Goal: Task Accomplishment & Management: Manage account settings

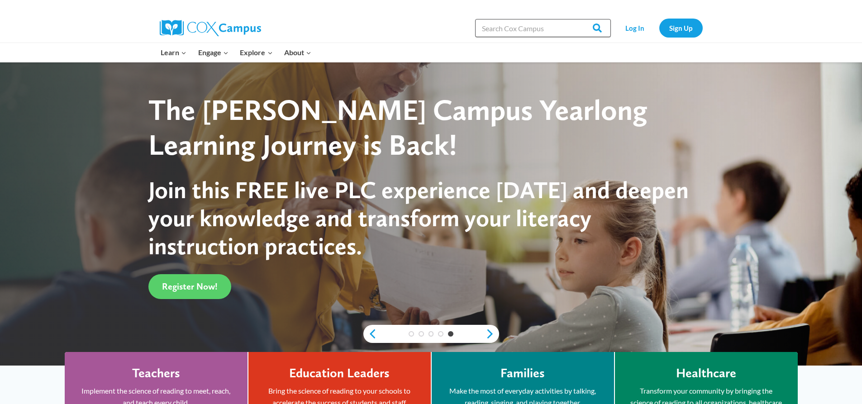
click at [567, 29] on input "Search in https://coxcampus.org/" at bounding box center [543, 28] width 136 height 18
click at [635, 20] on link "Log In" at bounding box center [634, 28] width 39 height 19
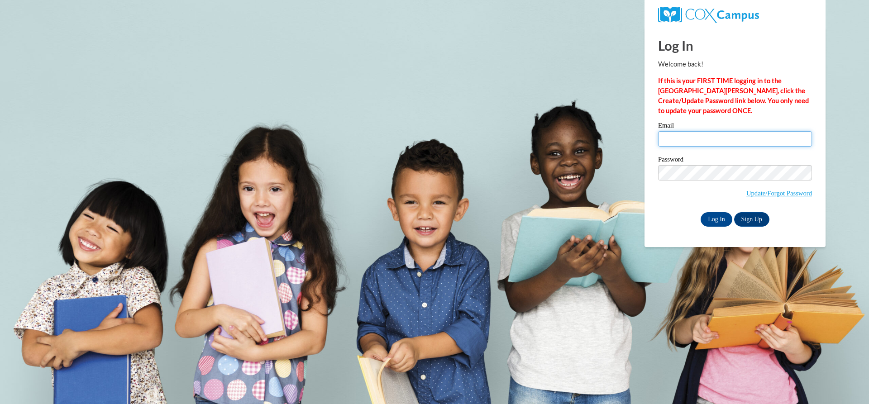
click at [745, 143] on input "Email" at bounding box center [735, 138] width 154 height 15
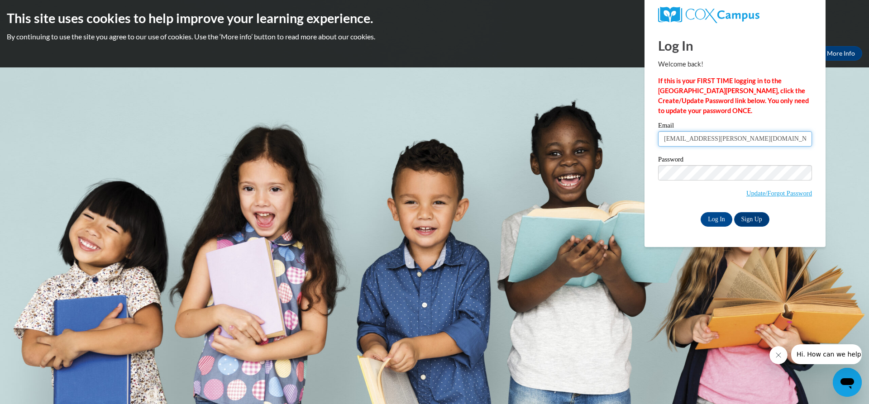
type input "[EMAIL_ADDRESS][PERSON_NAME][DOMAIN_NAME]"
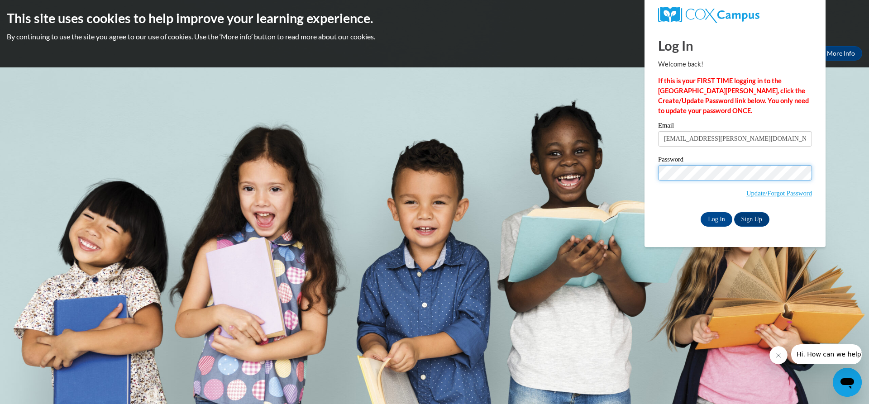
click at [701, 212] on input "Log In" at bounding box center [717, 219] width 32 height 14
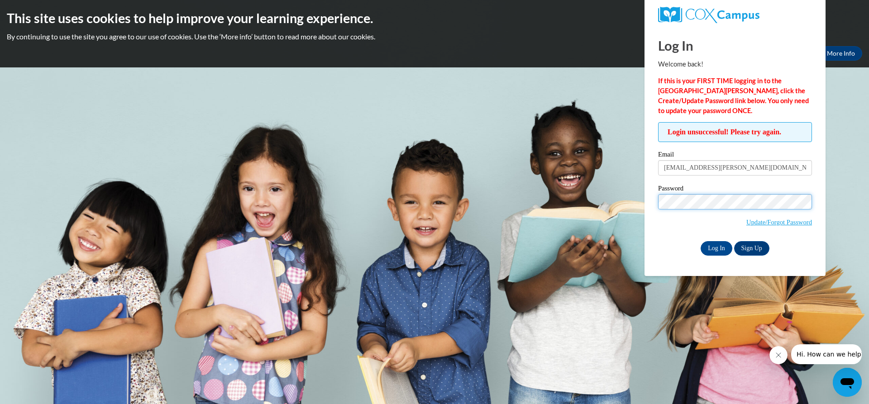
click at [701, 241] on input "Log In" at bounding box center [717, 248] width 32 height 14
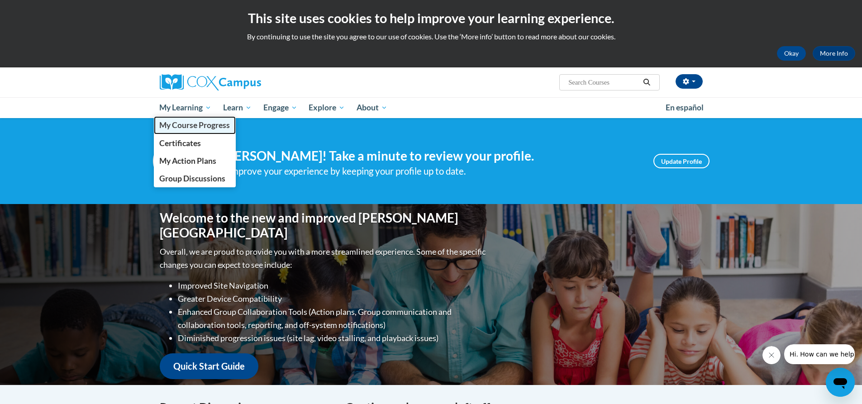
click at [185, 121] on span "My Course Progress" at bounding box center [194, 125] width 71 height 10
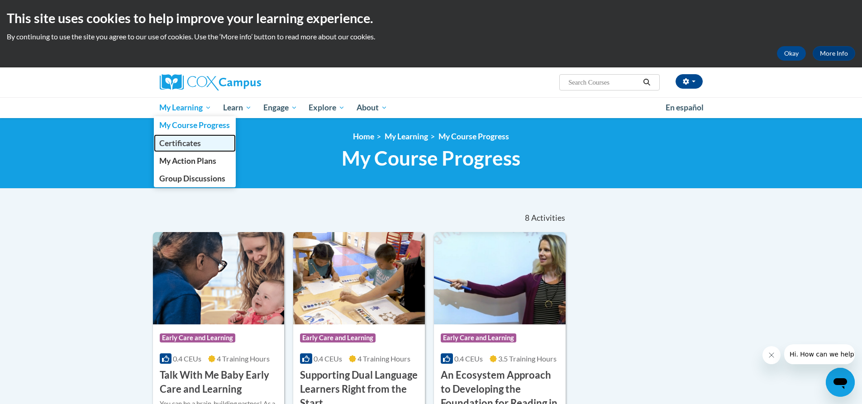
click at [186, 138] on span "Certificates" at bounding box center [180, 143] width 42 height 10
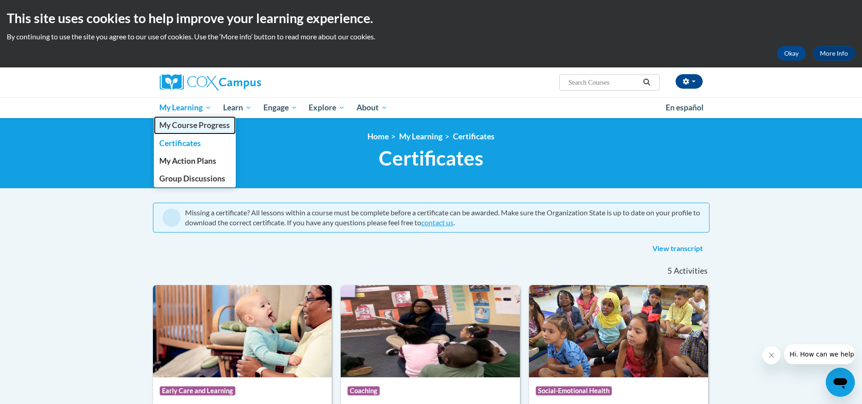
click at [180, 119] on link "My Course Progress" at bounding box center [195, 125] width 82 height 18
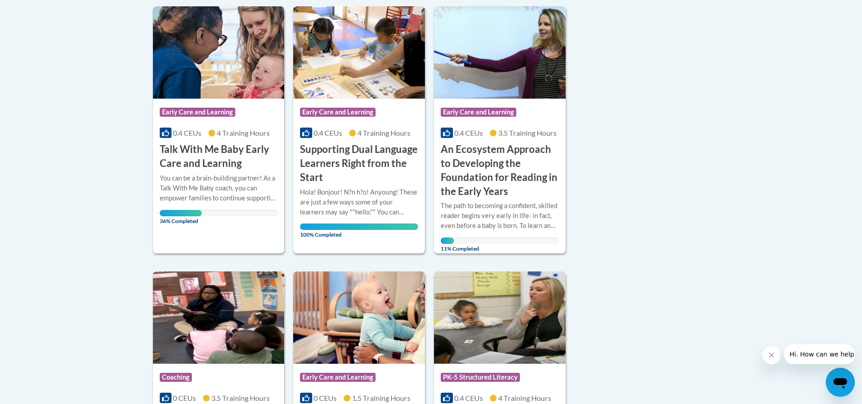
scroll to position [226, 0]
click at [171, 81] on img at bounding box center [219, 52] width 132 height 92
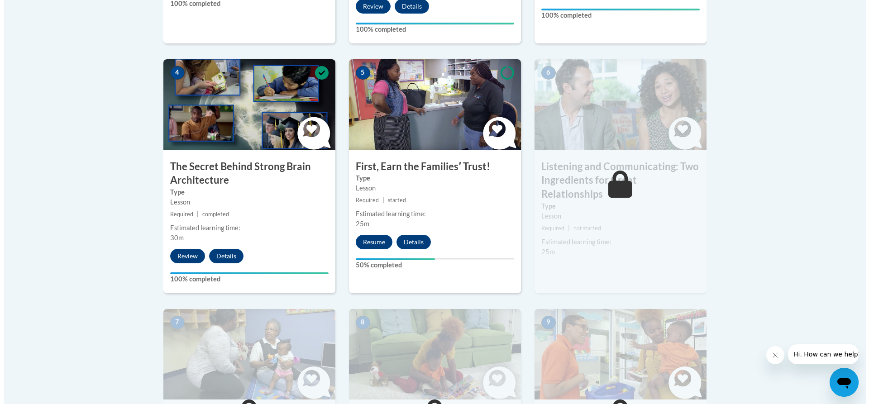
scroll to position [498, 0]
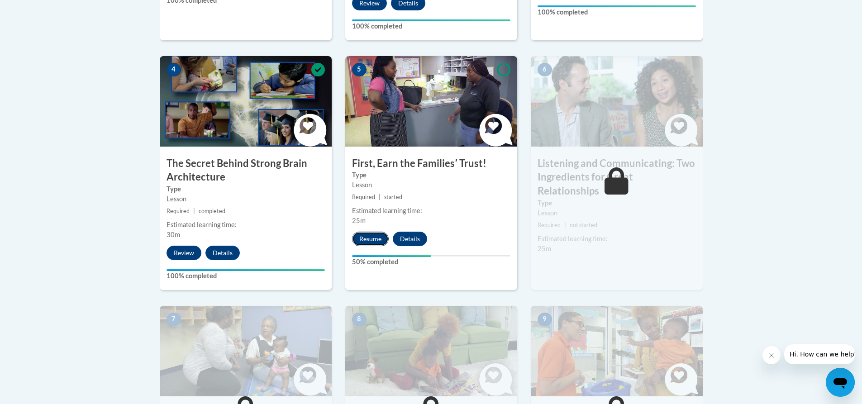
click at [364, 234] on button "Resume" at bounding box center [370, 239] width 37 height 14
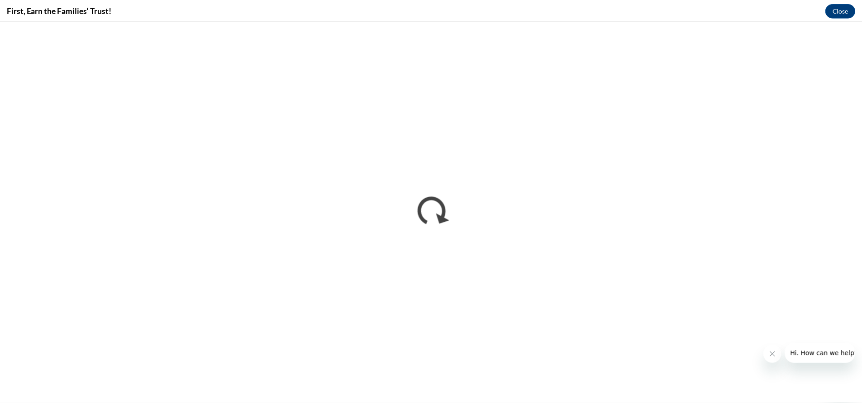
scroll to position [0, 0]
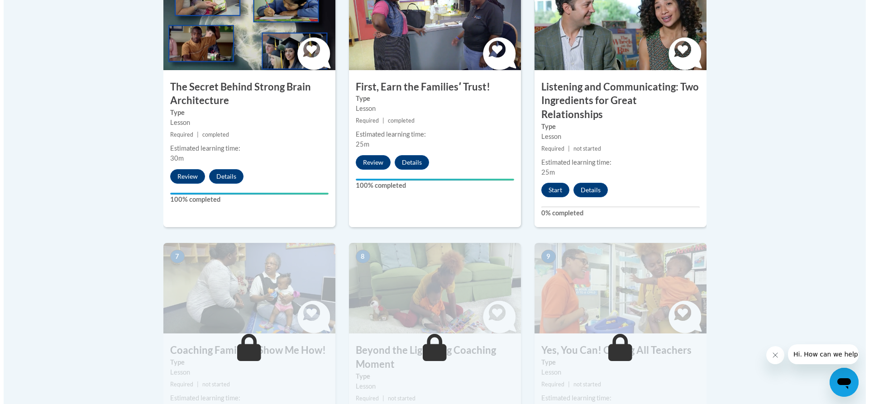
scroll to position [439, 0]
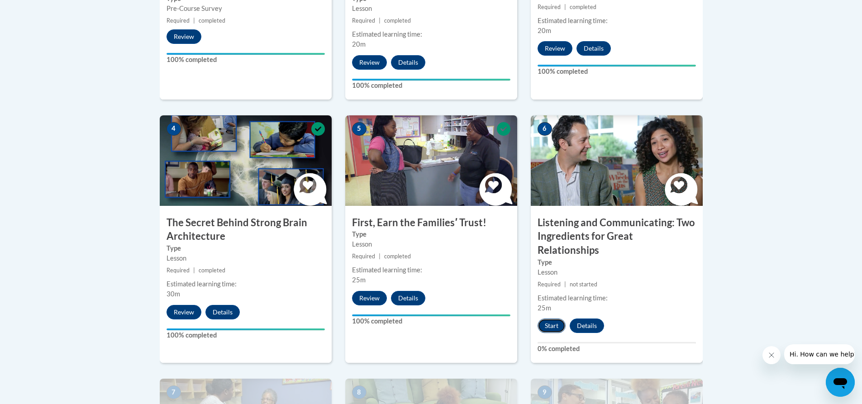
click at [555, 319] on button "Start" at bounding box center [552, 326] width 28 height 14
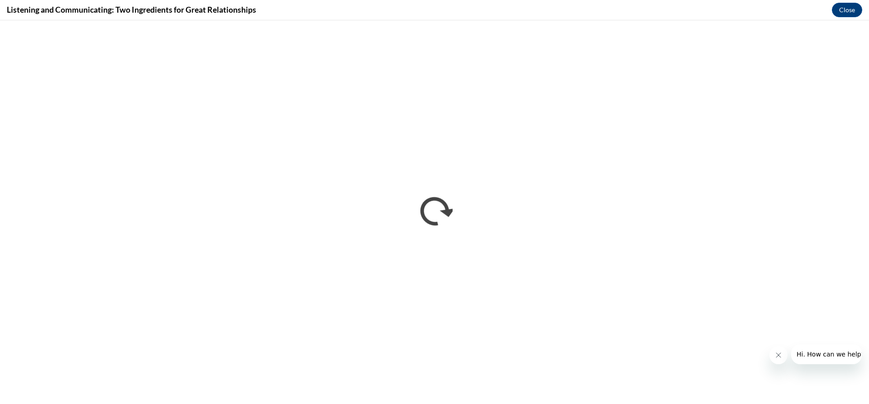
scroll to position [0, 0]
